Goal: Transaction & Acquisition: Purchase product/service

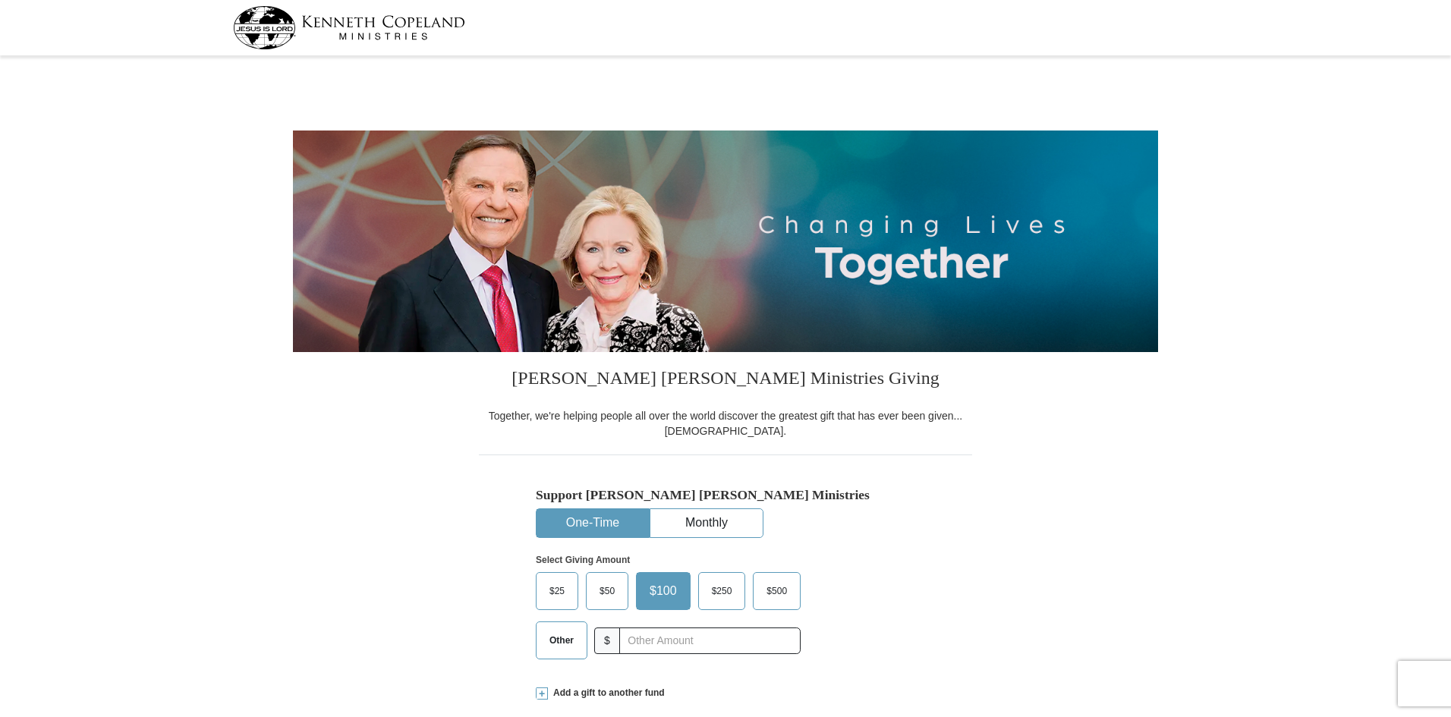
select select "AR"
click at [615, 529] on button "One-Time" at bounding box center [592, 523] width 112 height 28
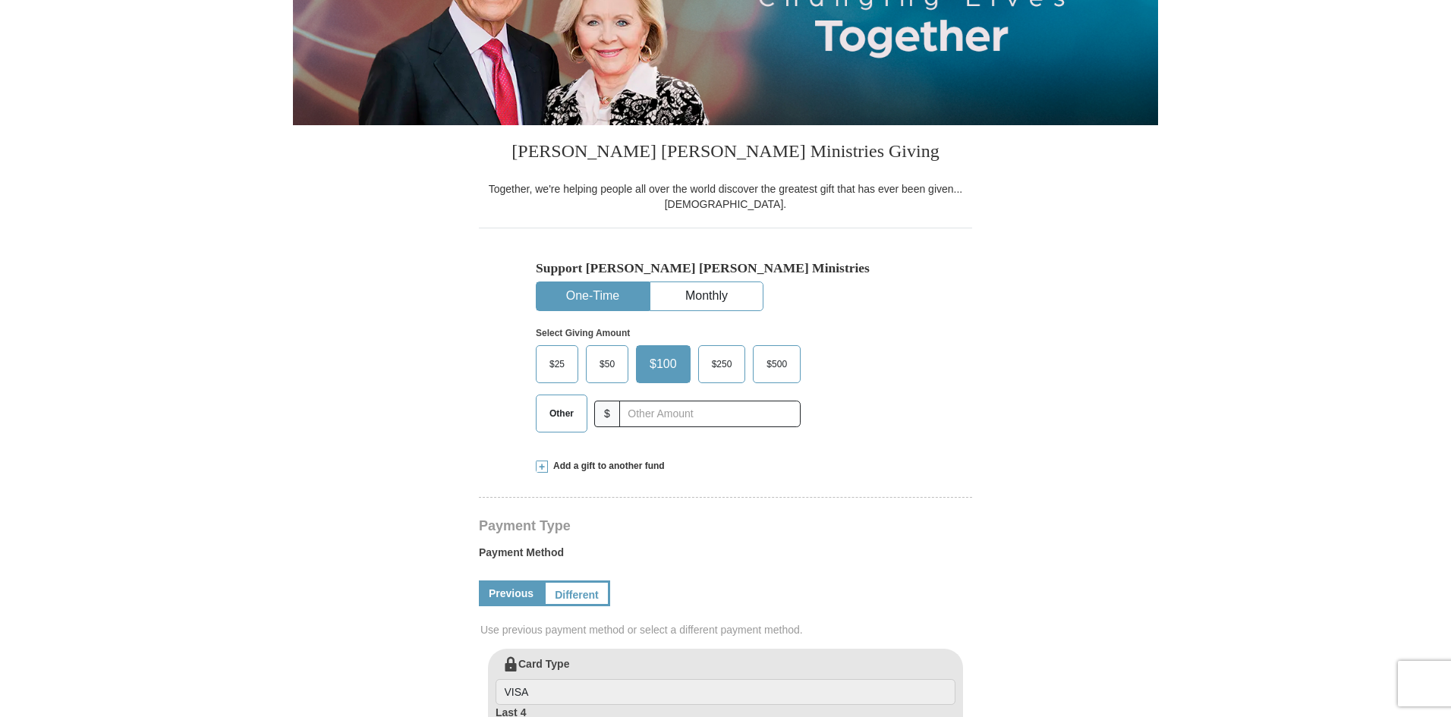
scroll to position [228, 0]
click at [646, 417] on input "text" at bounding box center [709, 413] width 168 height 27
type input "15"
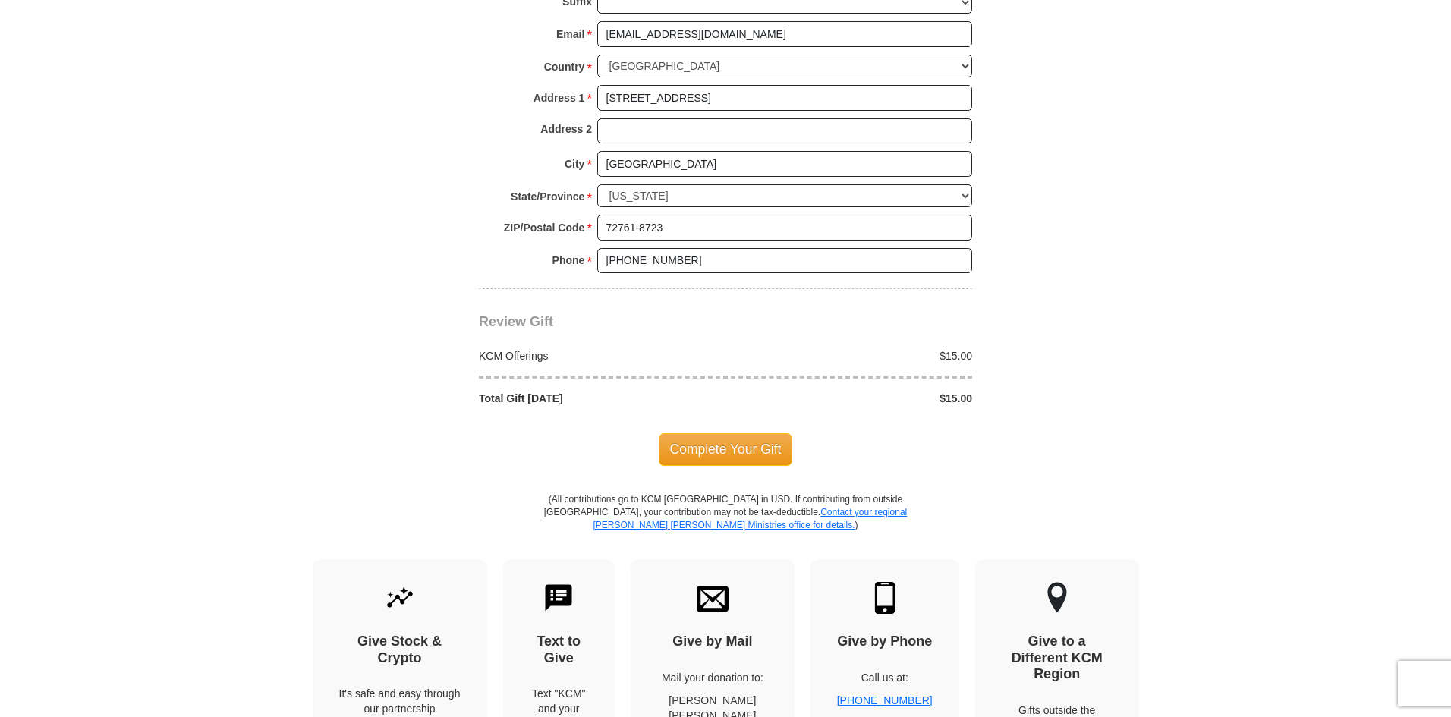
scroll to position [1138, 0]
click at [712, 448] on span "Complete Your Gift" at bounding box center [726, 447] width 134 height 32
